Goal: Navigation & Orientation: Go to known website

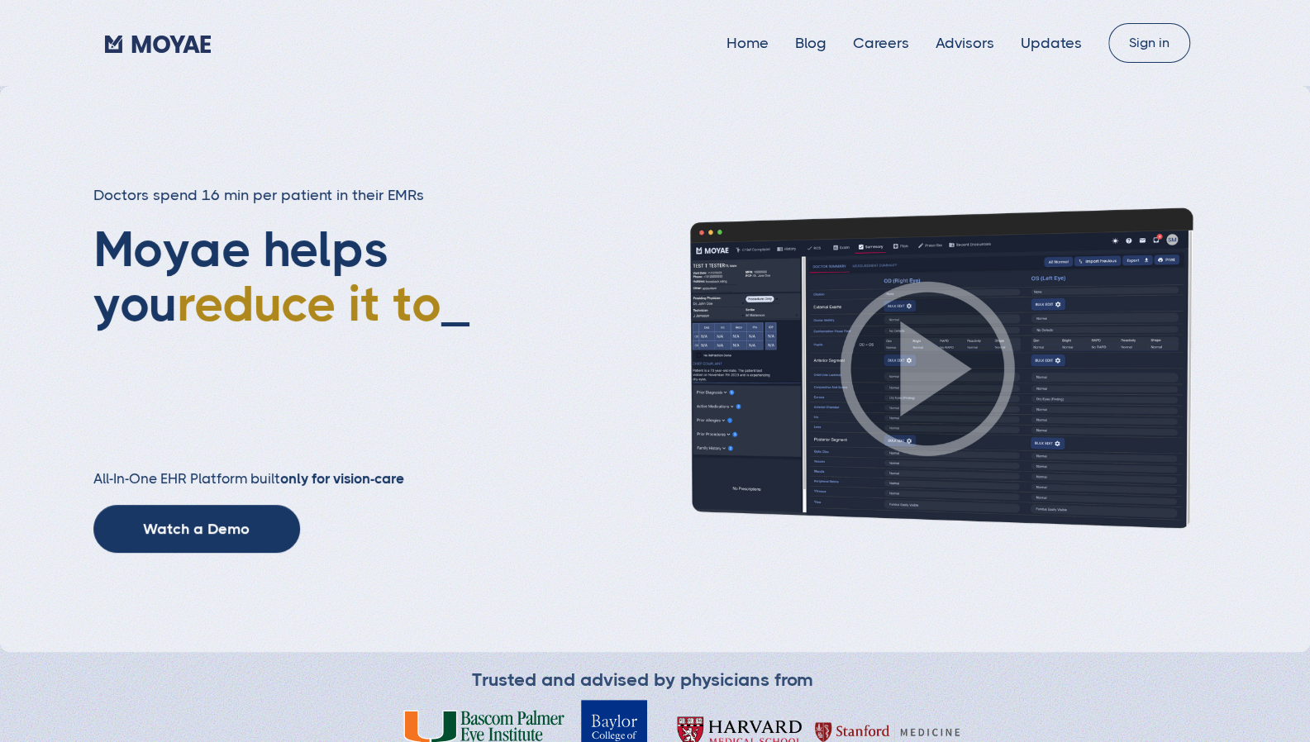
click at [148, 42] on img "home" at bounding box center [158, 44] width 106 height 17
type input "Loading..."
click at [217, 60] on div "Home Blog Careers Advisors Updates Sign in" at bounding box center [655, 43] width 1100 height 40
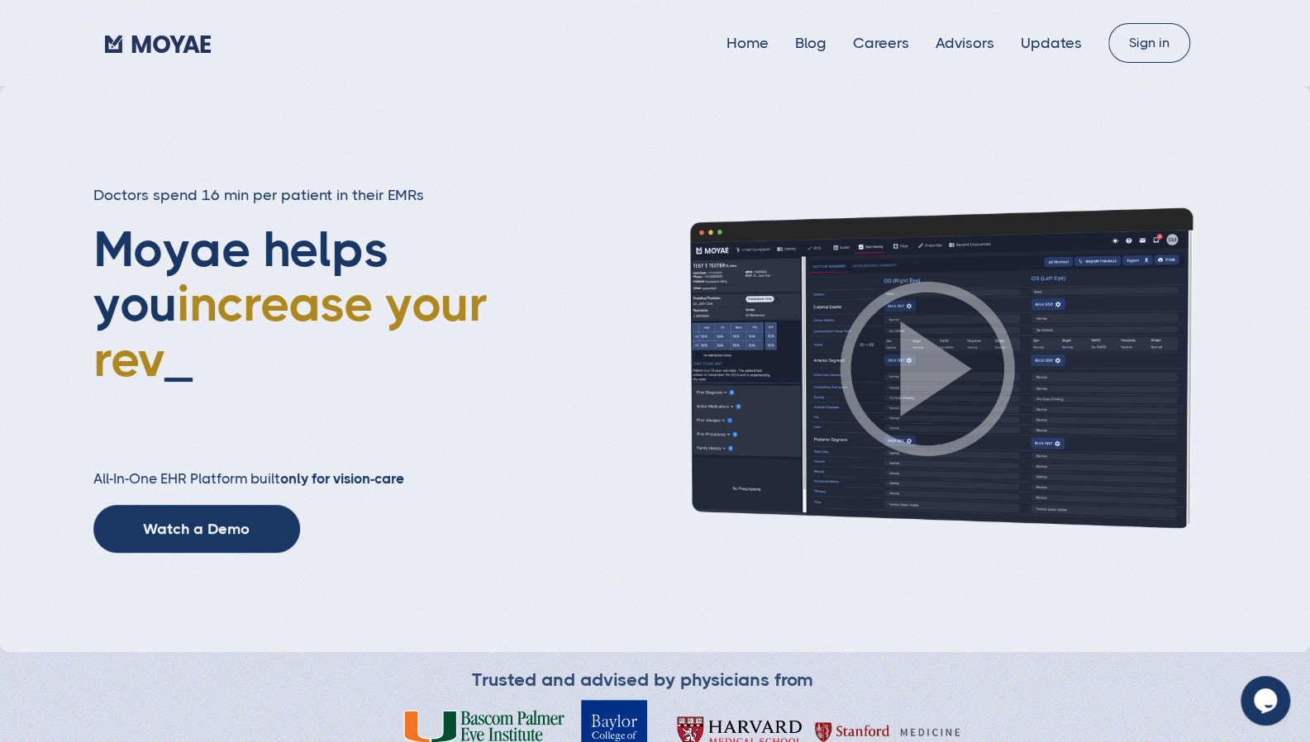
type input "Subscribe"
